Goal: Task Accomplishment & Management: Complete application form

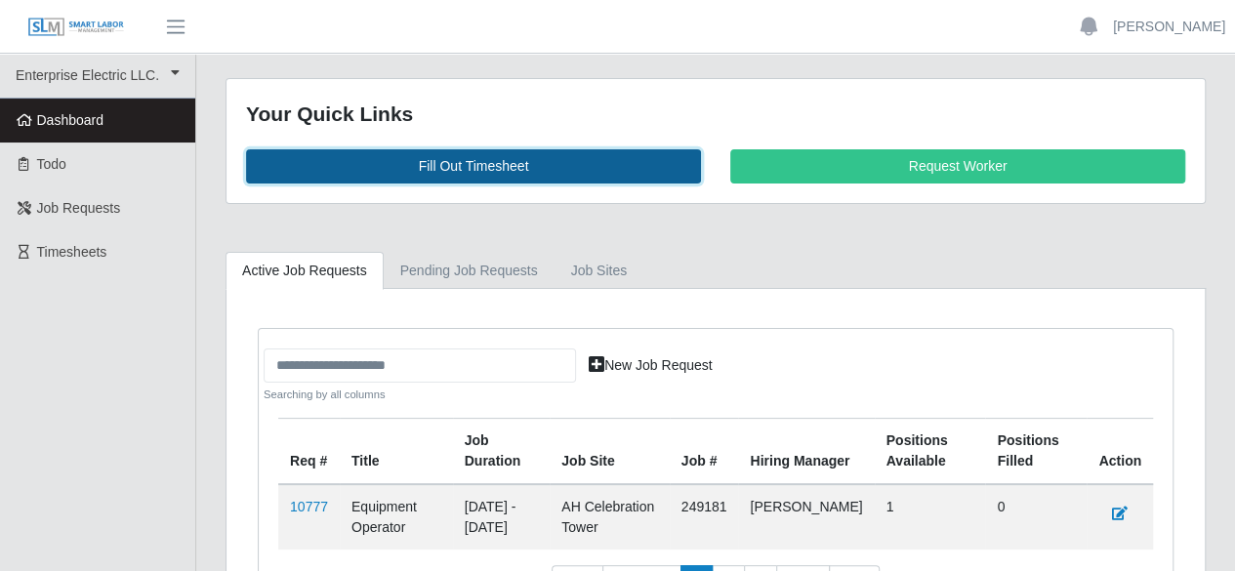
click at [447, 175] on link "Fill Out Timesheet" at bounding box center [473, 166] width 455 height 34
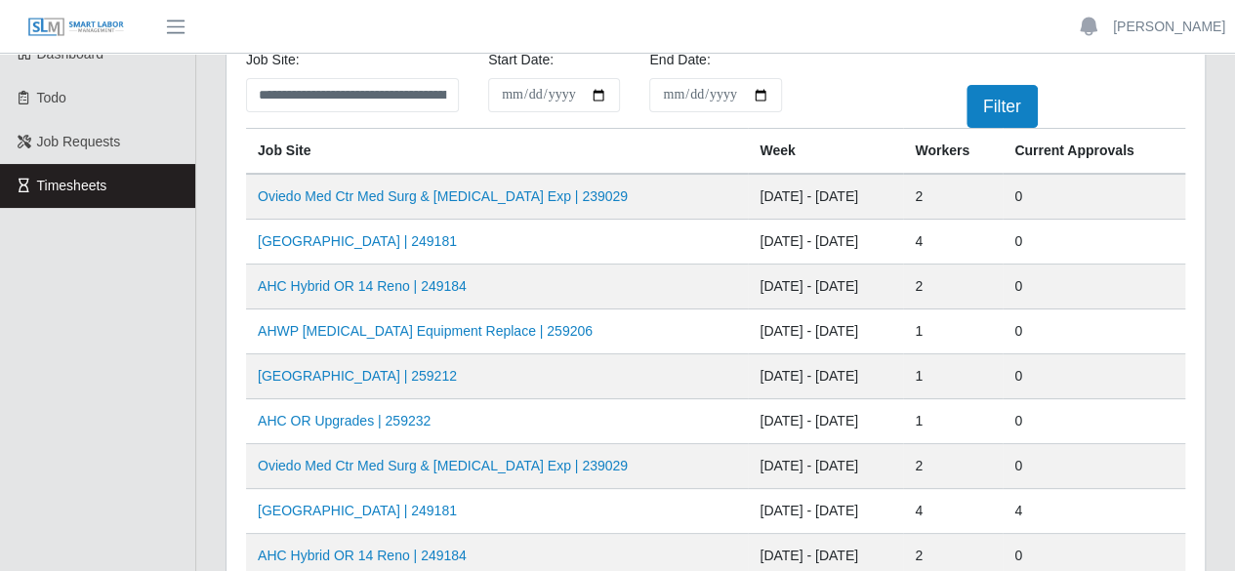
scroll to position [98, 0]
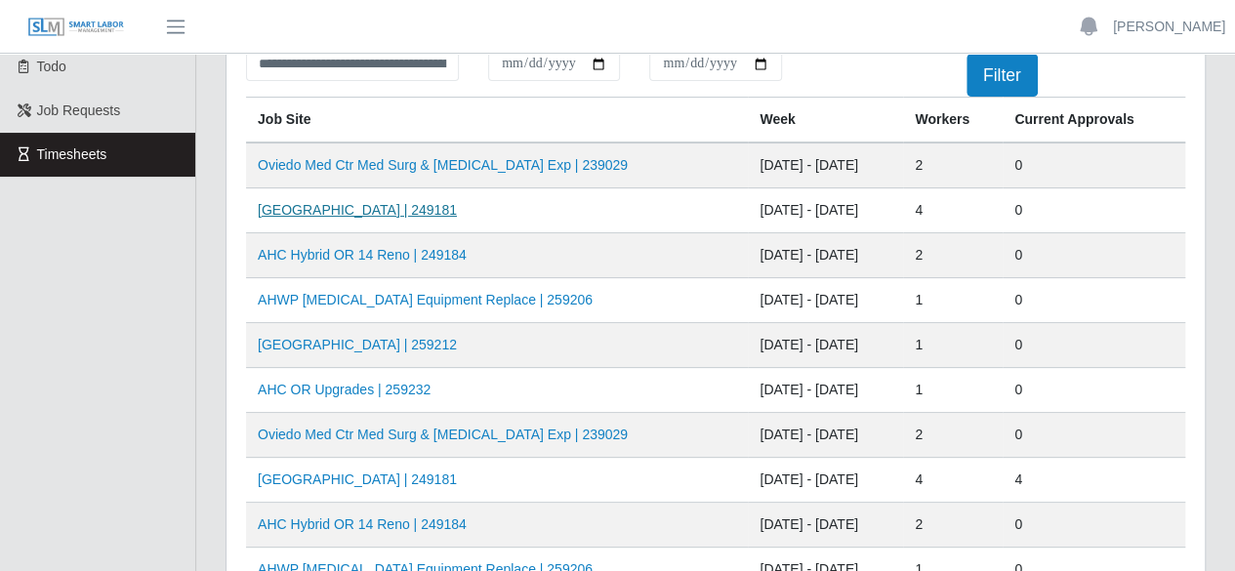
click at [435, 213] on link "[GEOGRAPHIC_DATA] | 249181" at bounding box center [357, 210] width 199 height 16
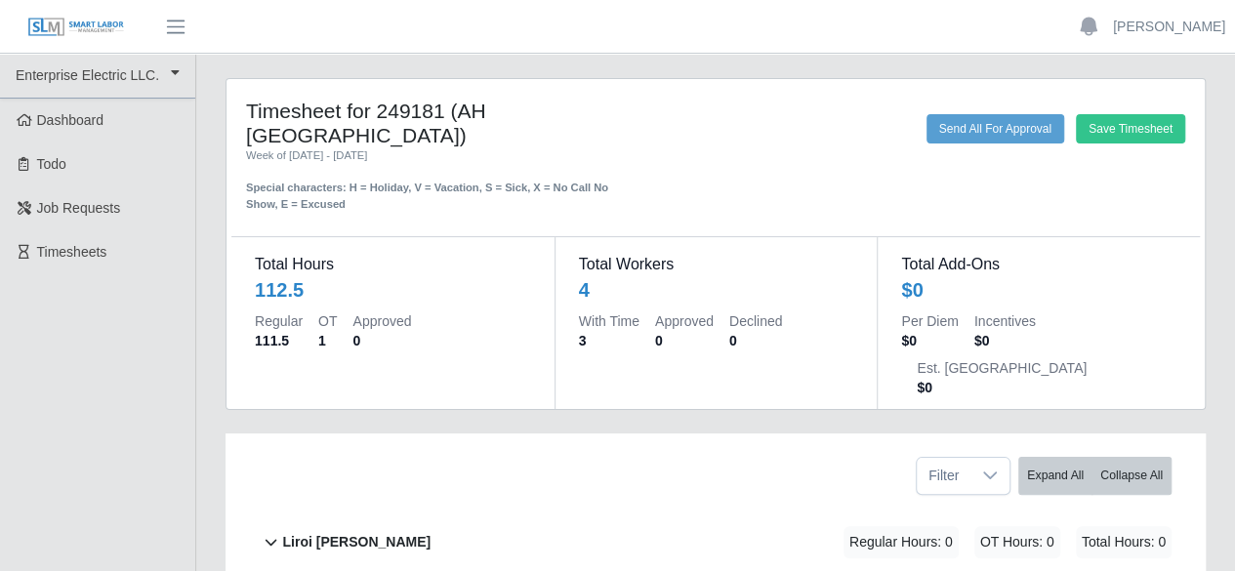
scroll to position [346, 0]
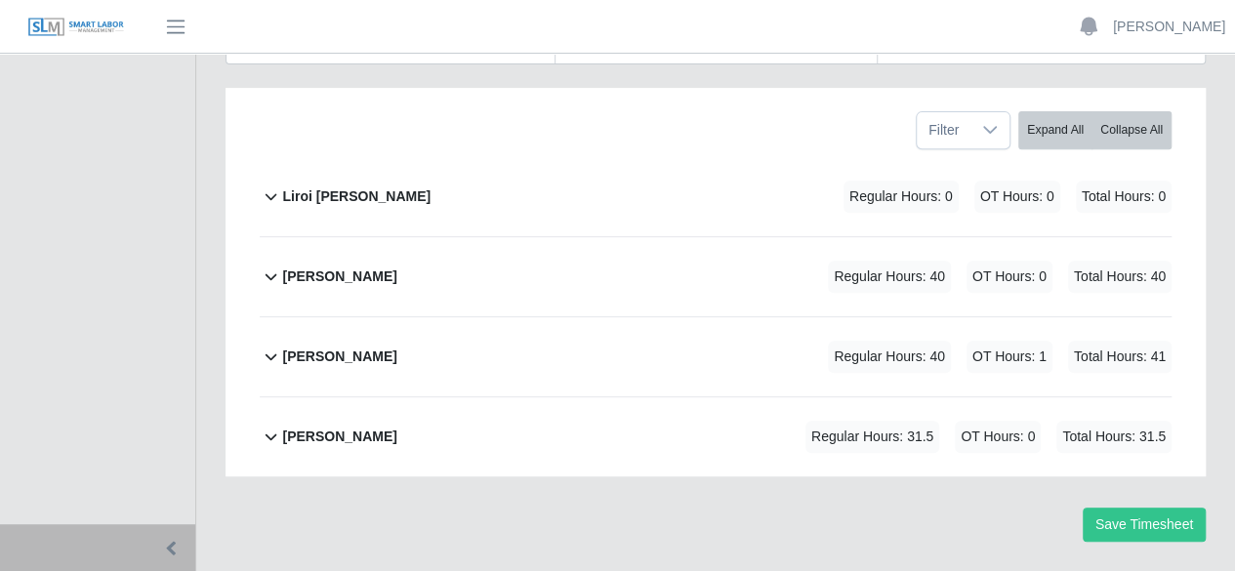
click at [347, 427] on b "ray henderson" at bounding box center [339, 437] width 114 height 20
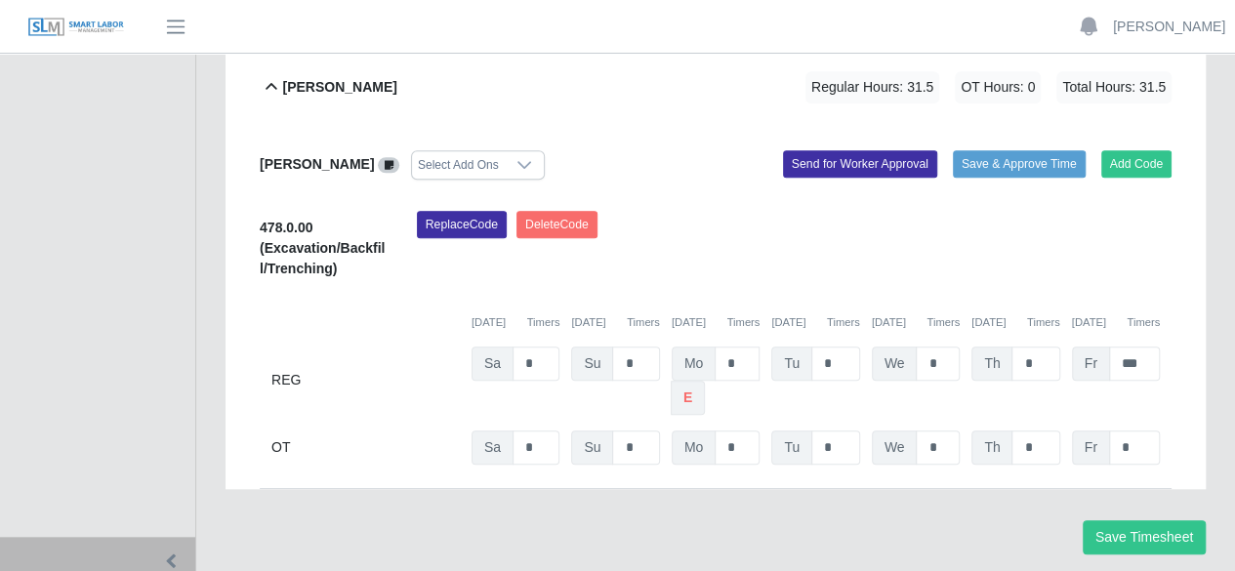
scroll to position [706, 0]
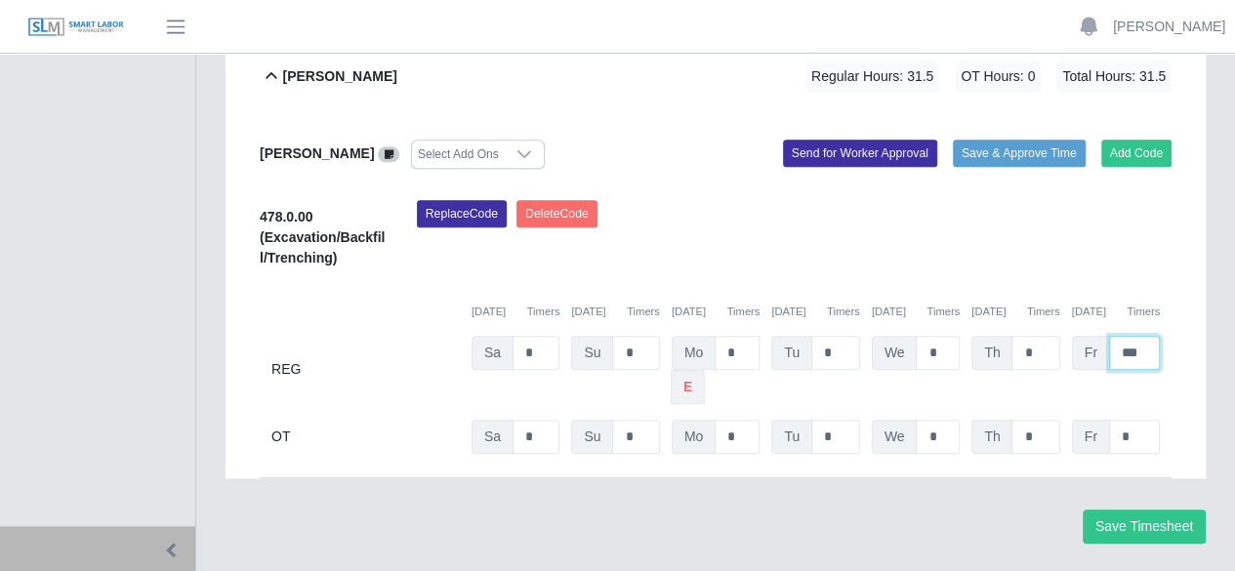
click at [1146, 336] on input "***" at bounding box center [1134, 353] width 51 height 34
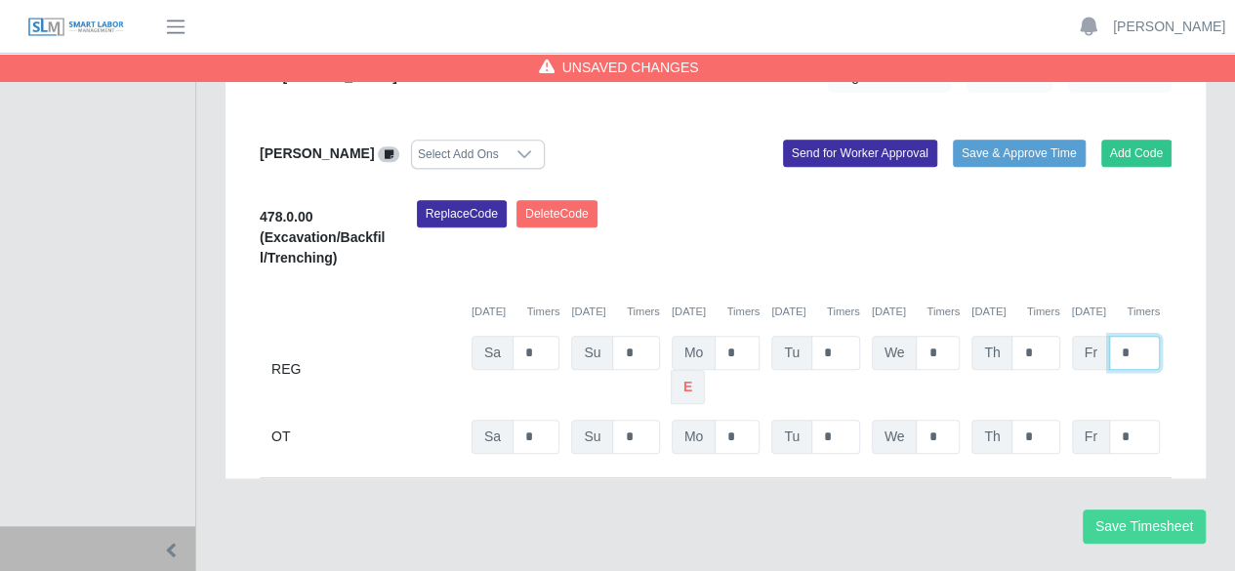
type input "*"
click at [1117, 510] on button "Save Timesheet" at bounding box center [1144, 527] width 123 height 34
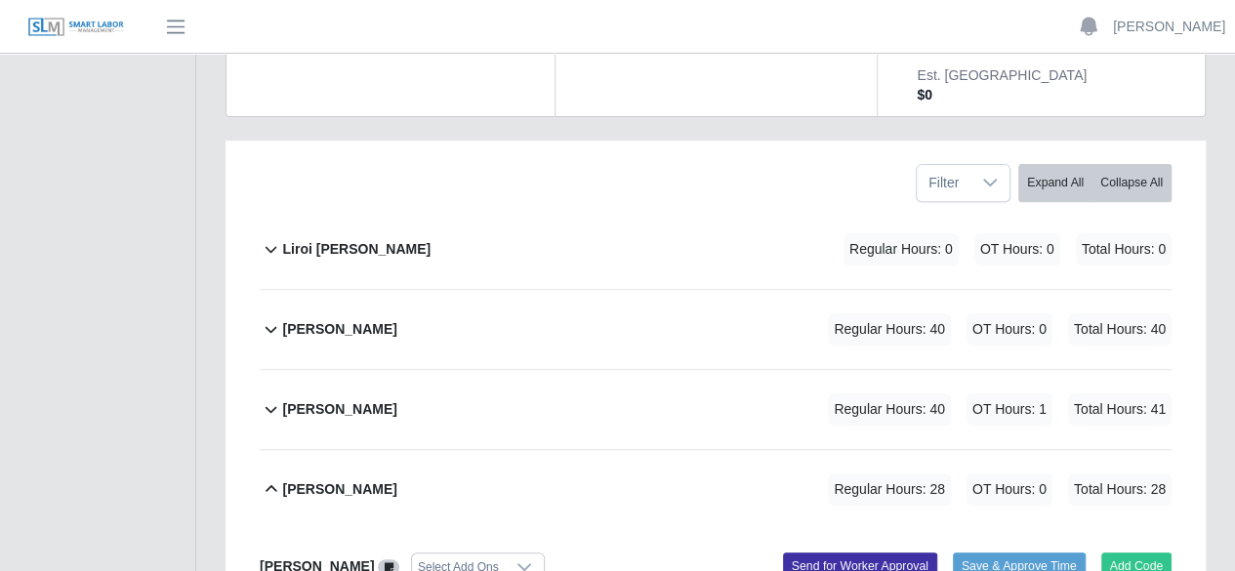
scroll to position [0, 0]
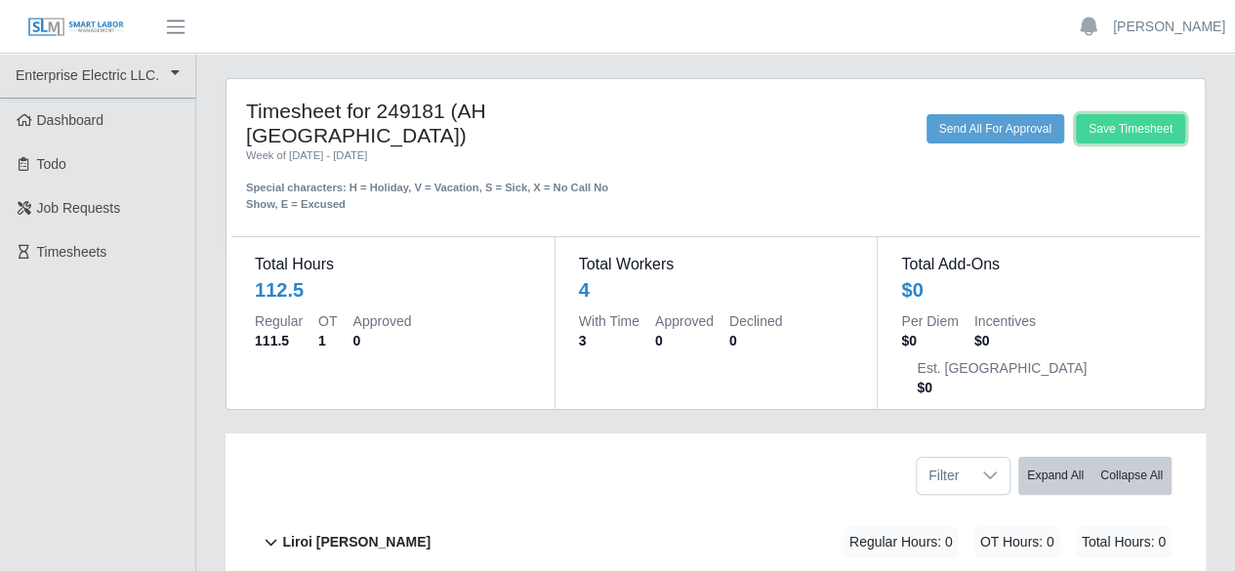
click at [1076, 130] on button "Save Timesheet" at bounding box center [1130, 128] width 109 height 29
